Goal: Find specific page/section: Find specific page/section

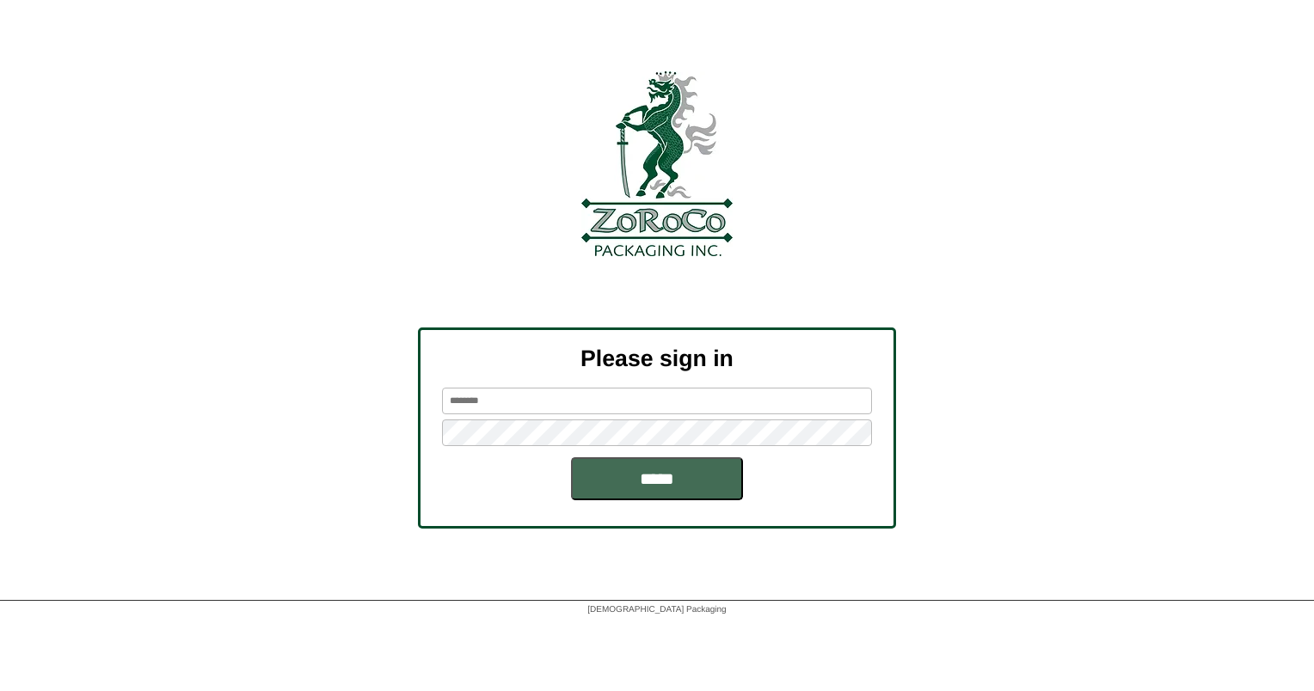
type input "******"
click at [685, 467] on input "*****" at bounding box center [657, 478] width 172 height 43
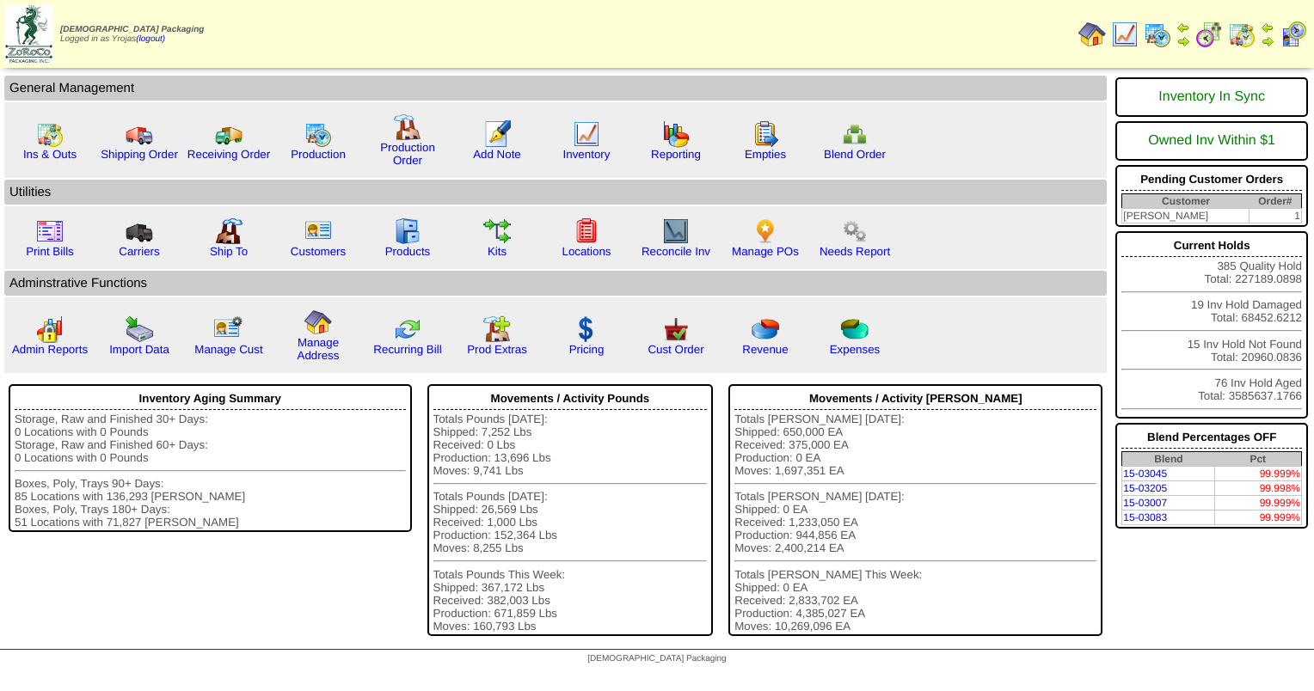
click at [1125, 31] on img at bounding box center [1125, 35] width 28 height 28
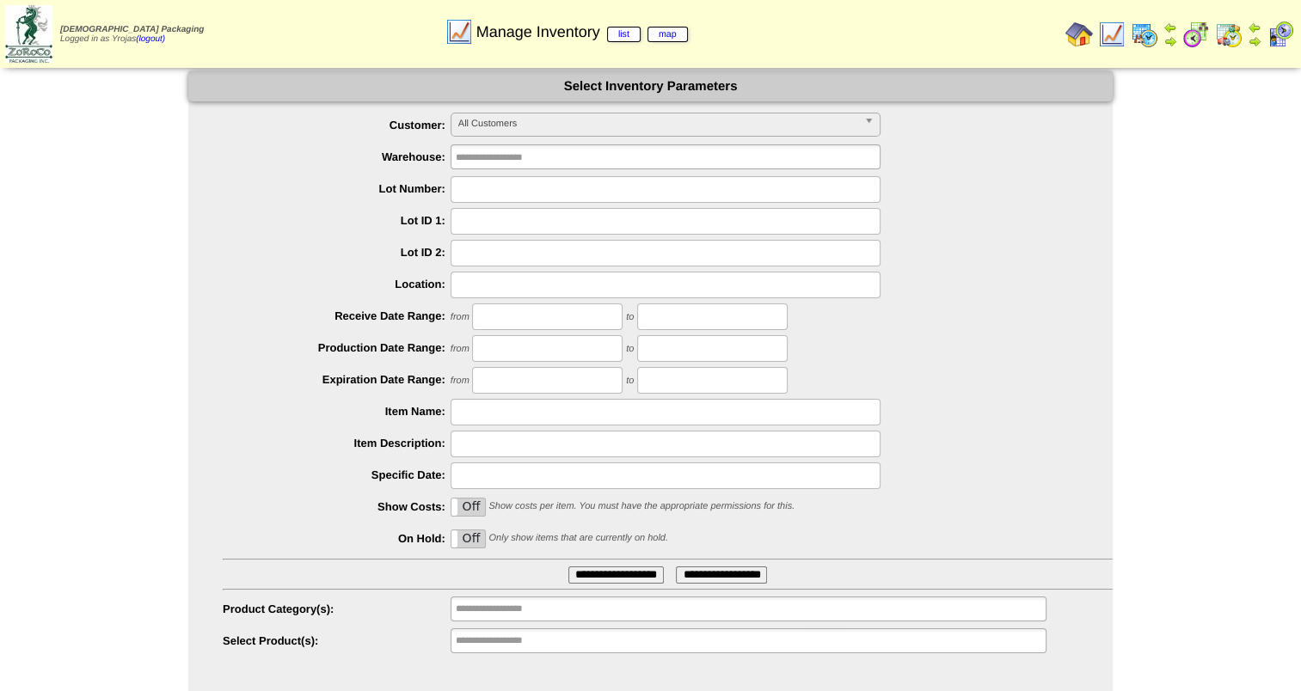
click at [556, 127] on span "All Customers" at bounding box center [657, 123] width 399 height 21
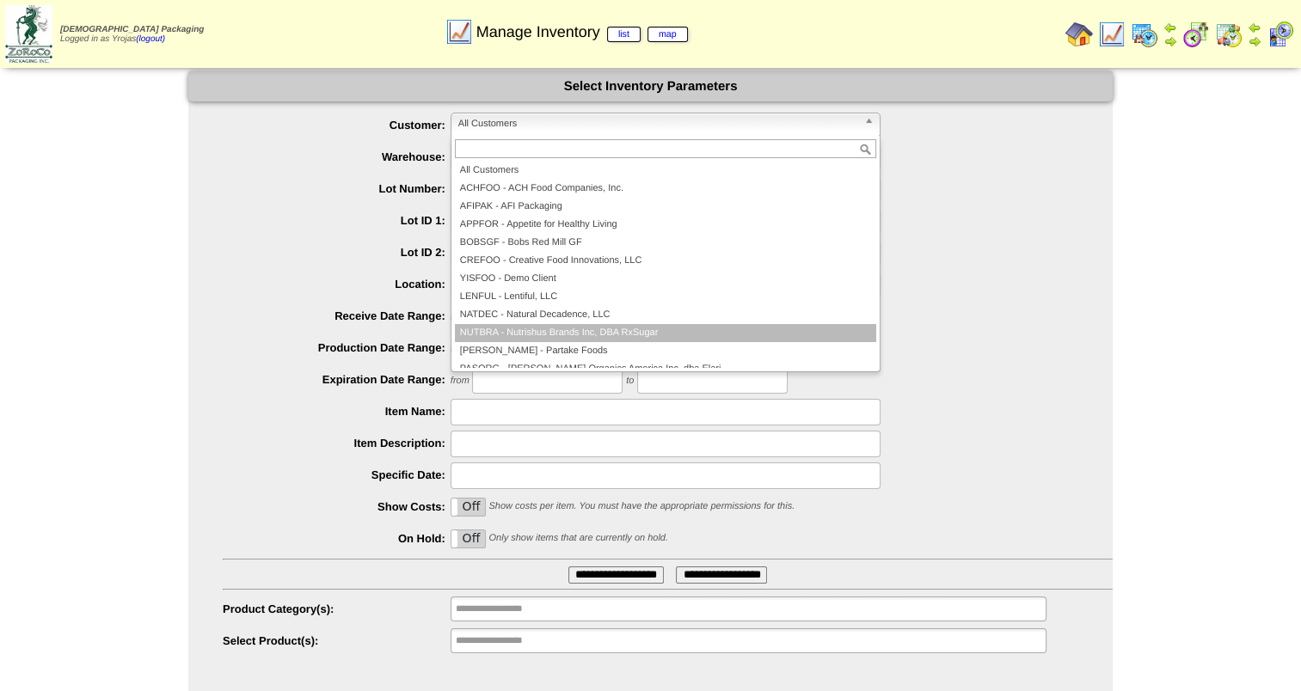
scroll to position [86, 0]
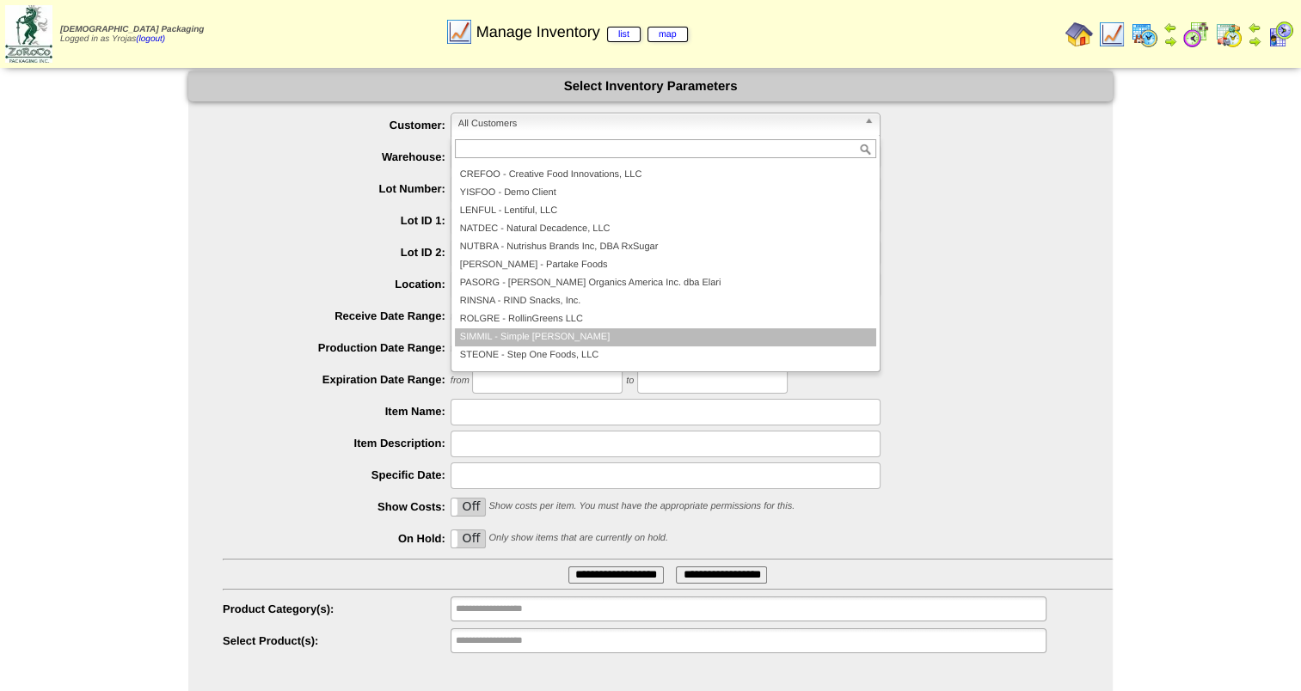
click at [636, 334] on li "SIMMIL - Simple Mills" at bounding box center [665, 337] width 421 height 18
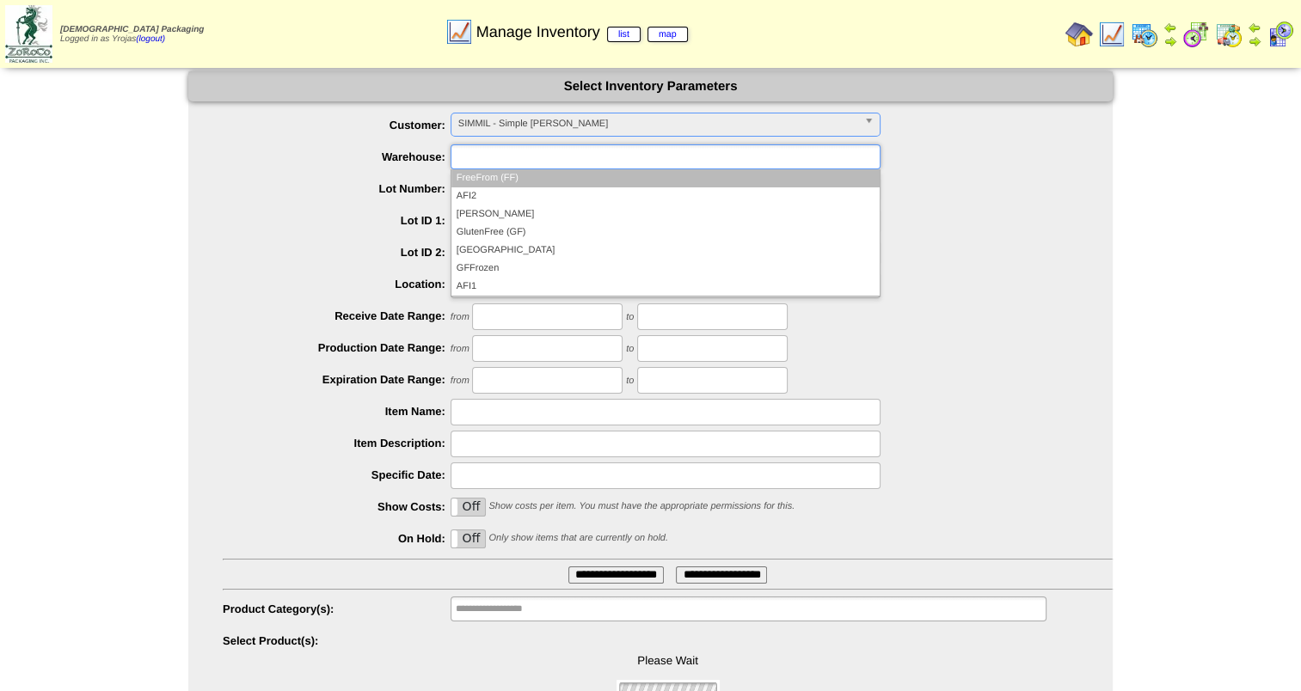
click at [571, 155] on ul at bounding box center [666, 156] width 430 height 25
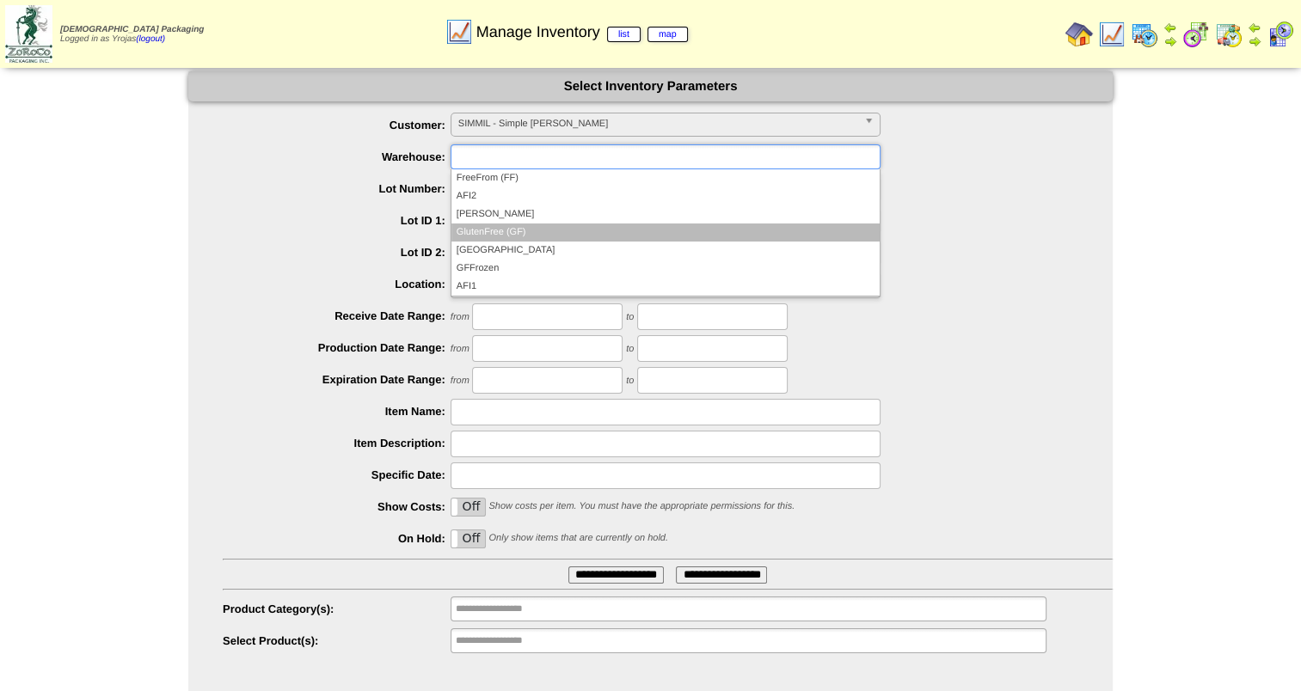
click at [570, 224] on li "GlutenFree (GF)" at bounding box center [665, 233] width 428 height 18
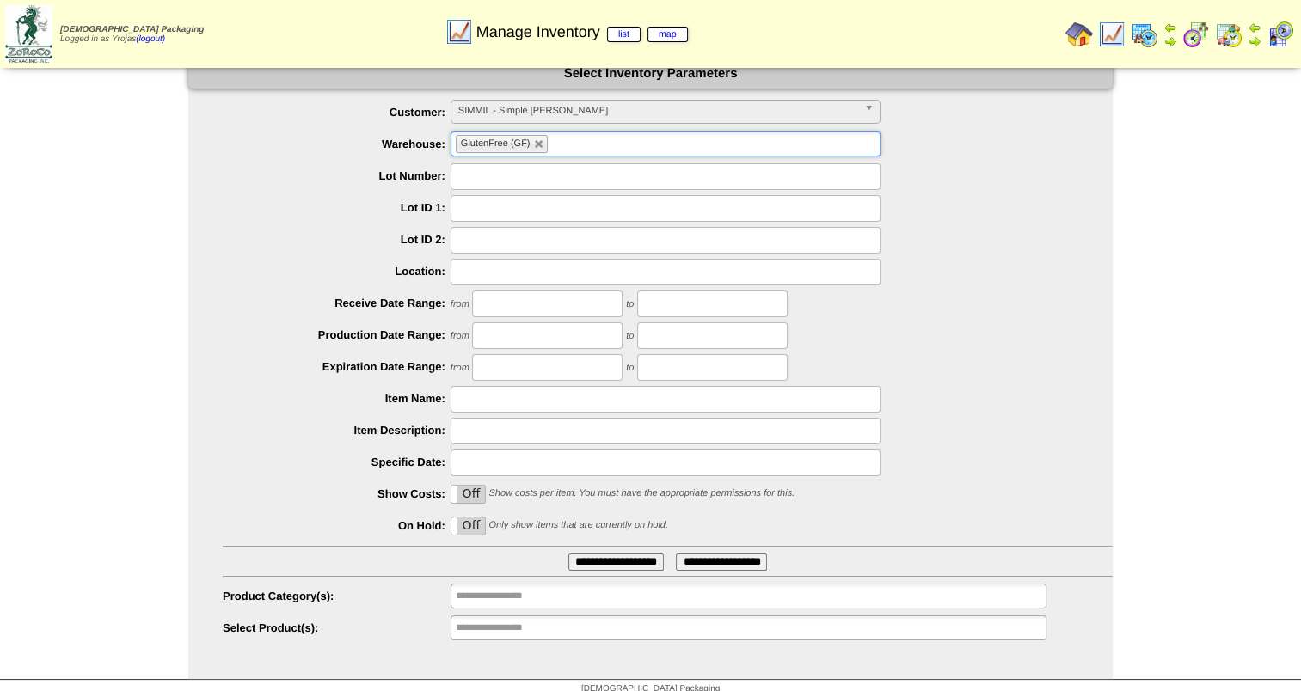
scroll to position [25, 0]
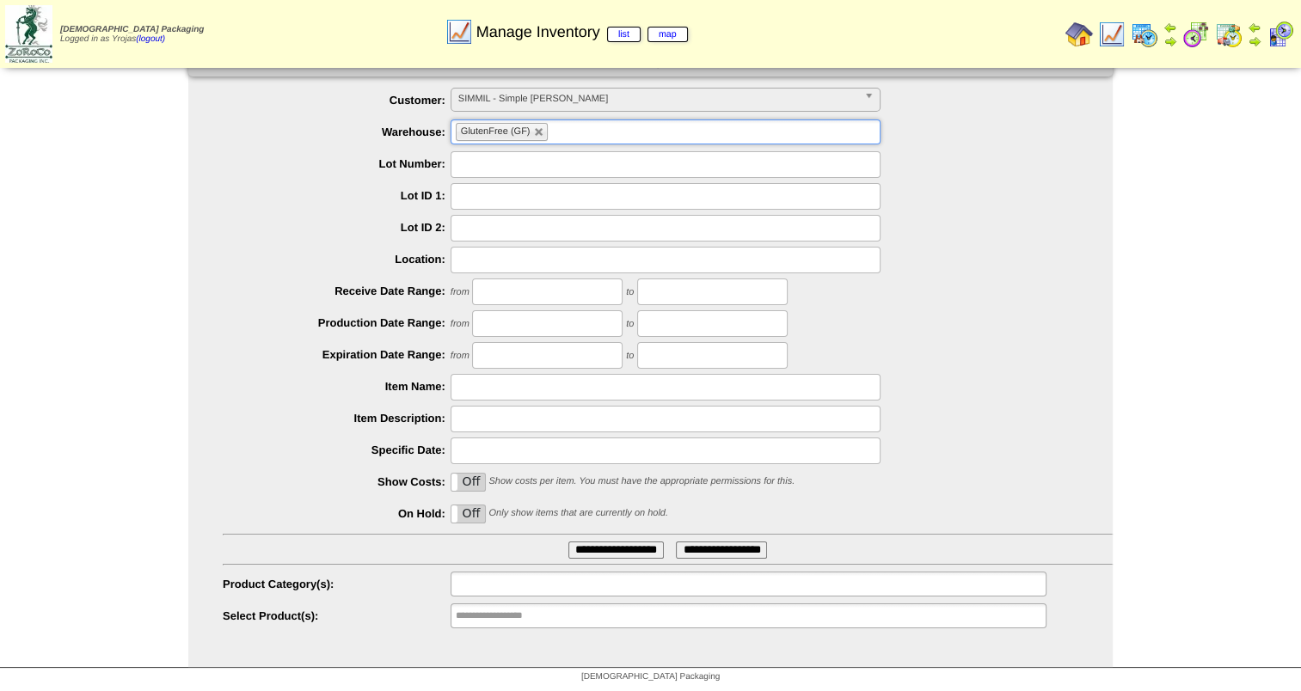
click at [549, 578] on input "text" at bounding box center [511, 583] width 110 height 21
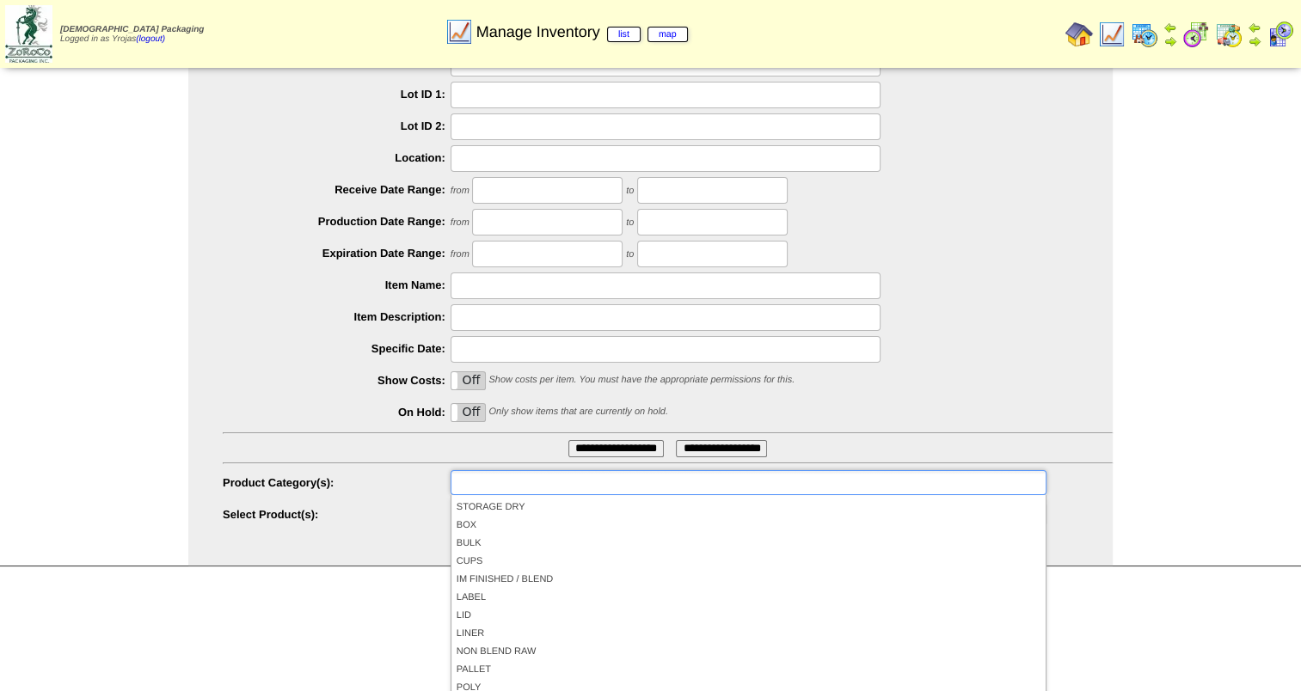
scroll to position [138, 0]
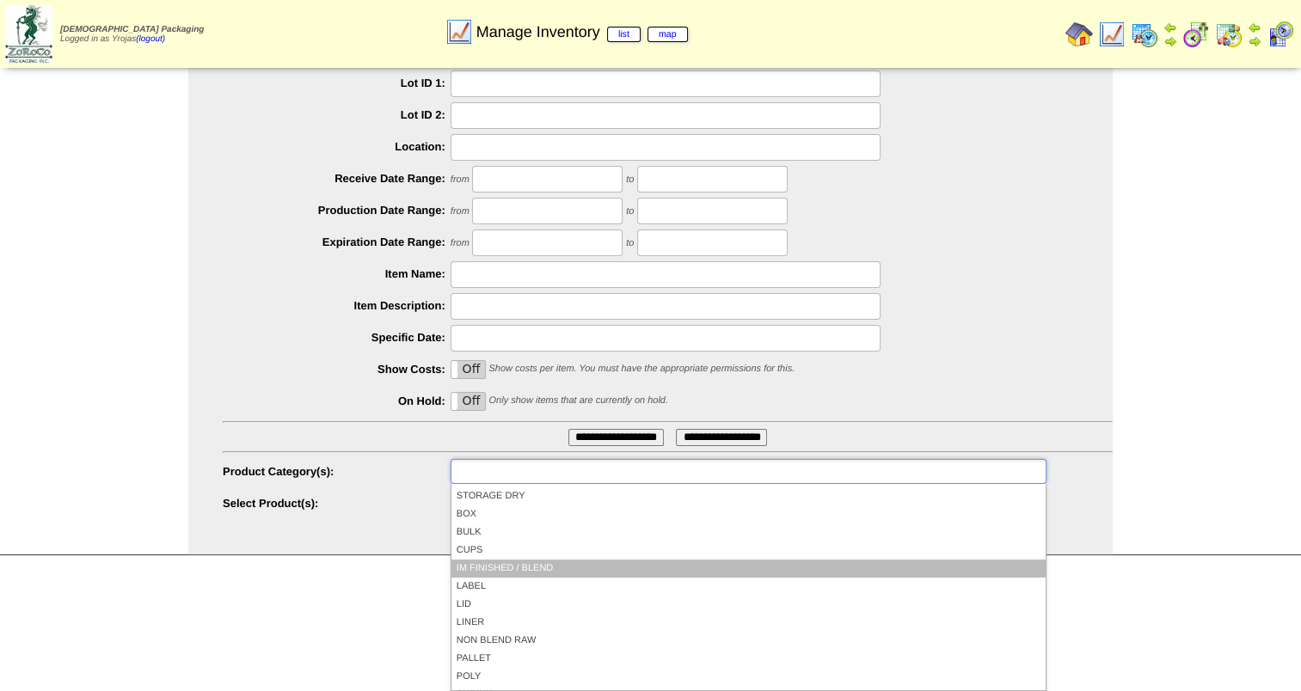
click at [625, 560] on li "IM FINISHED / BLEND" at bounding box center [748, 569] width 594 height 18
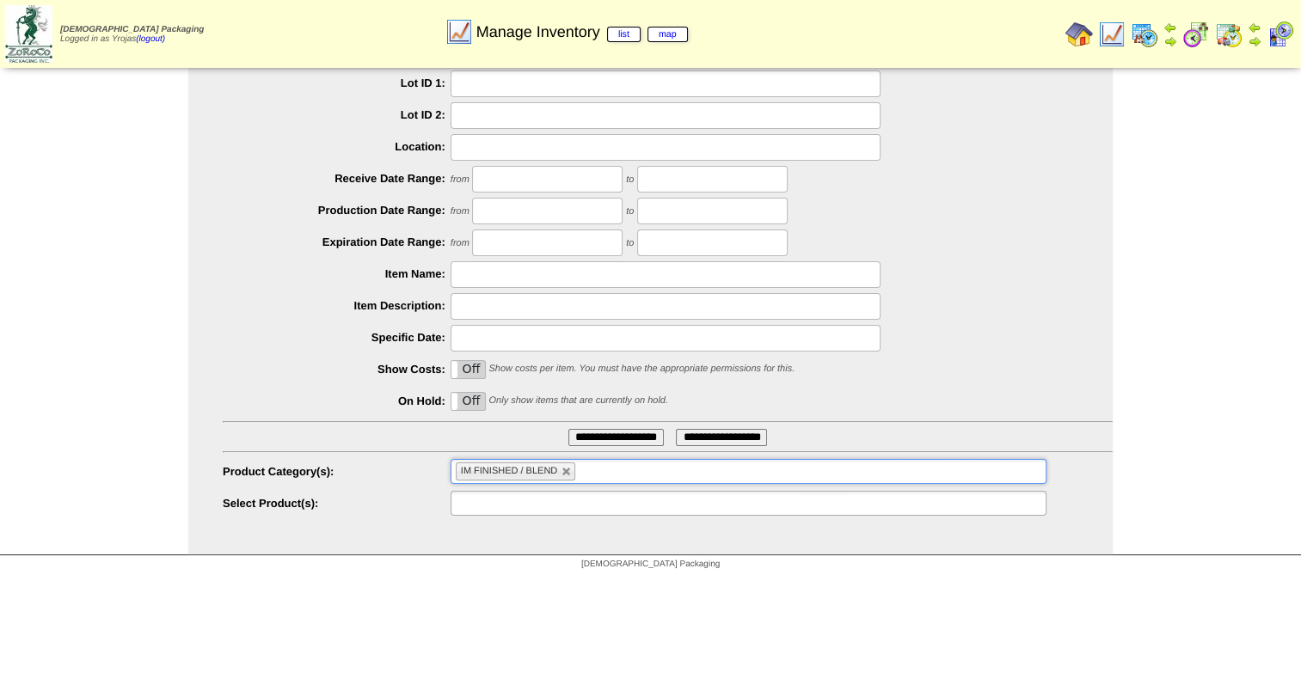
click at [509, 506] on input "text" at bounding box center [511, 503] width 110 height 21
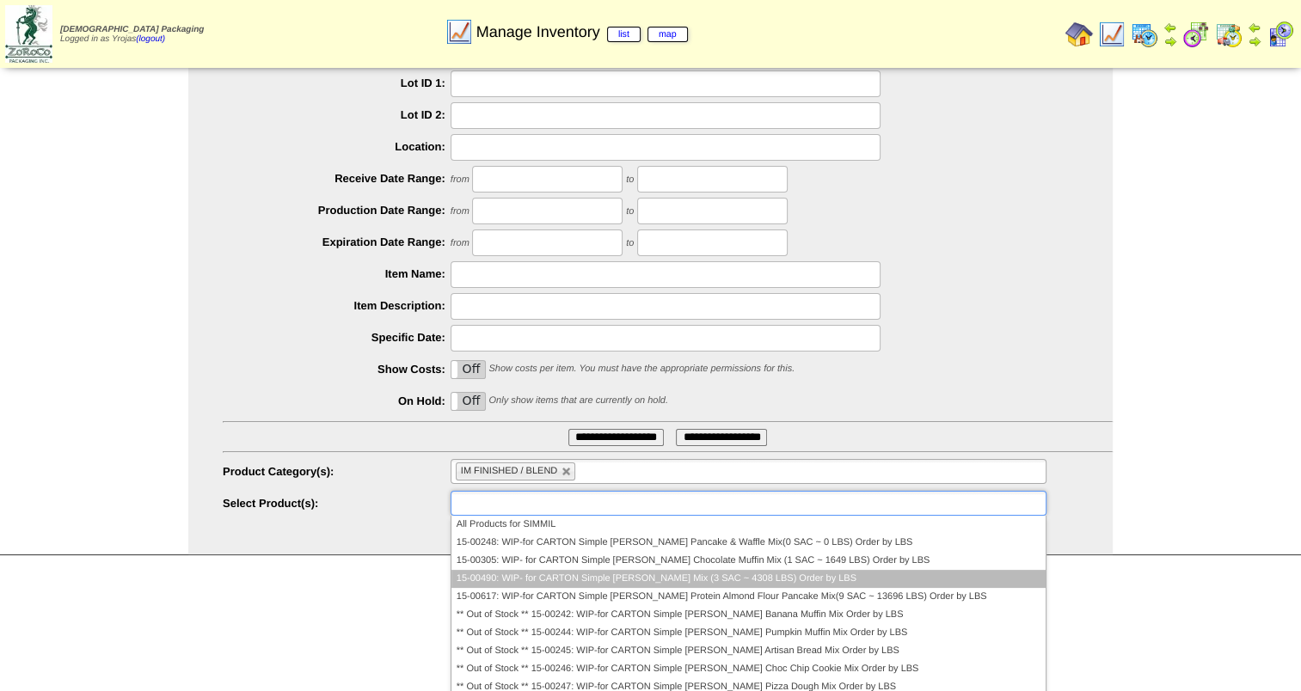
click at [707, 583] on li "15-00490: WIP- for CARTON Simple Mills Brownie Mix (3 SAC ~ 4308 LBS) Order by …" at bounding box center [748, 579] width 594 height 18
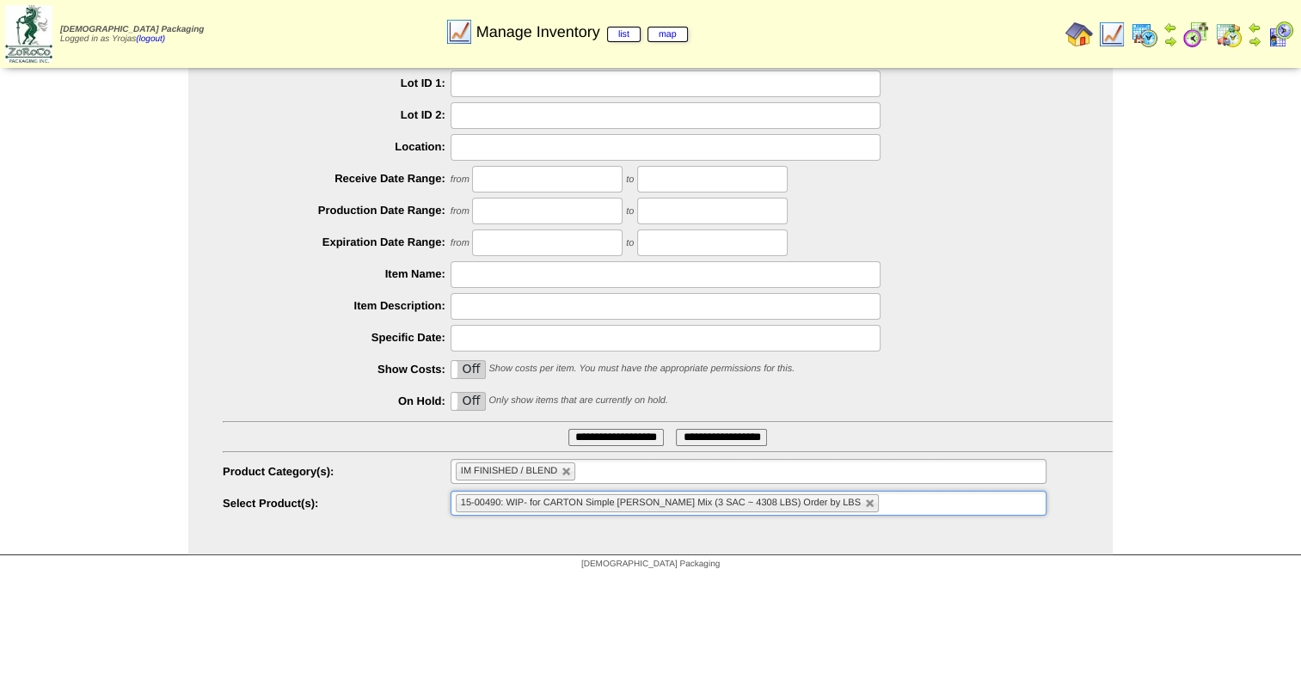
click at [643, 437] on input "**********" at bounding box center [615, 437] width 95 height 17
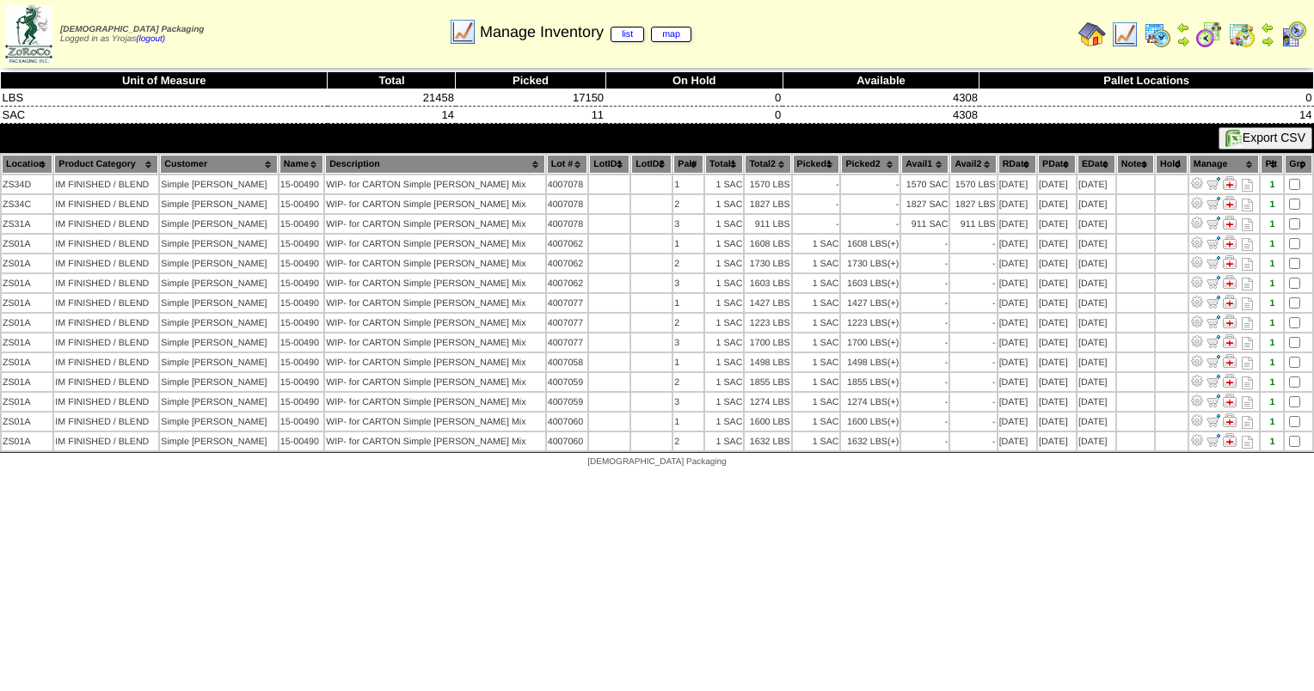
click at [690, 476] on html "Zoroco Packaging Logged in as Yrojas (logout) Print All" at bounding box center [657, 238] width 1314 height 476
drag, startPoint x: 994, startPoint y: 506, endPoint x: 848, endPoint y: 605, distance: 176.5
click at [847, 476] on html "Zoroco Packaging Logged in as Yrojas (logout) Print All" at bounding box center [657, 238] width 1314 height 476
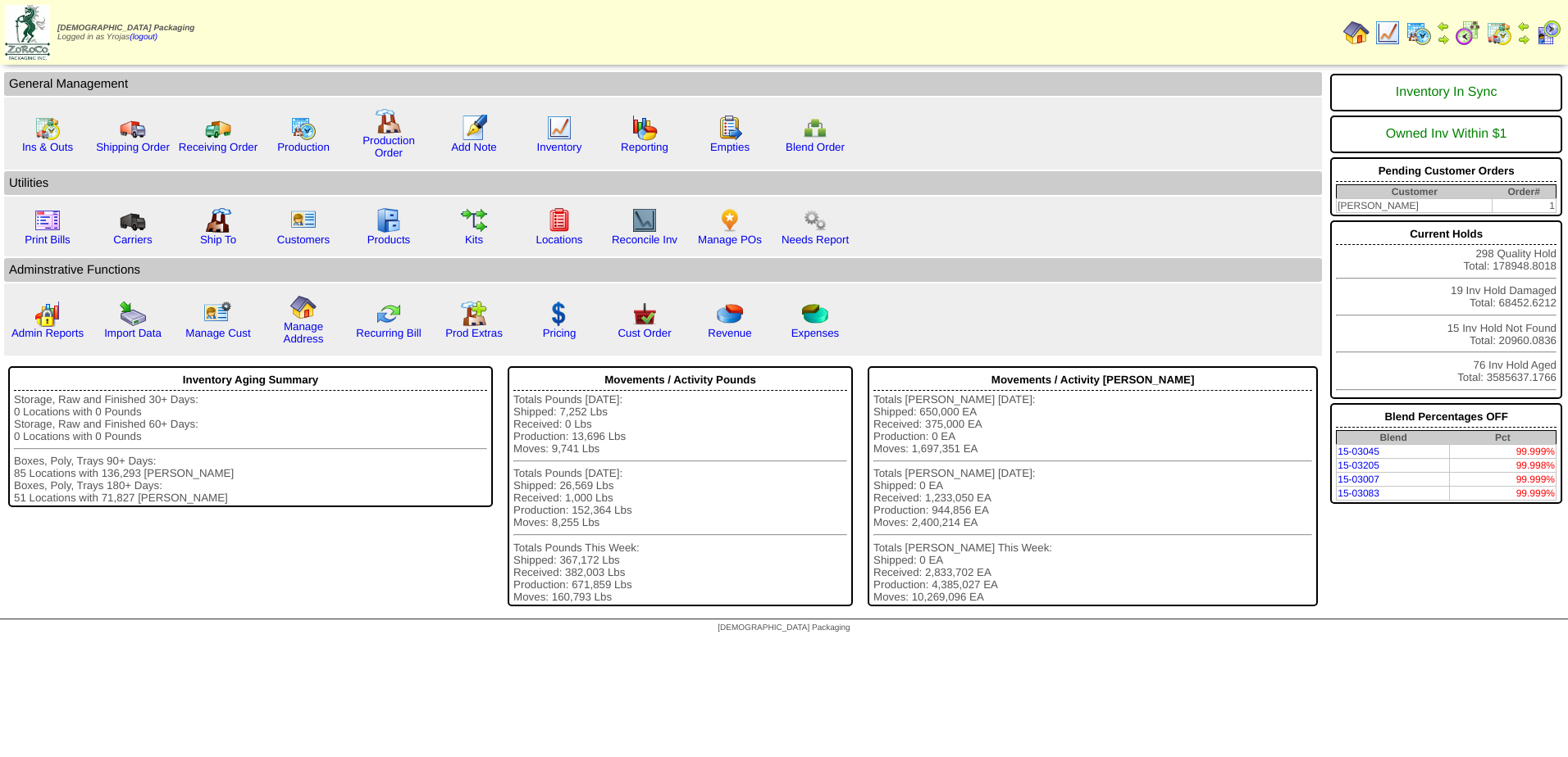
click at [1413, 32] on img at bounding box center [1419, 33] width 27 height 27
